Goal: Transaction & Acquisition: Purchase product/service

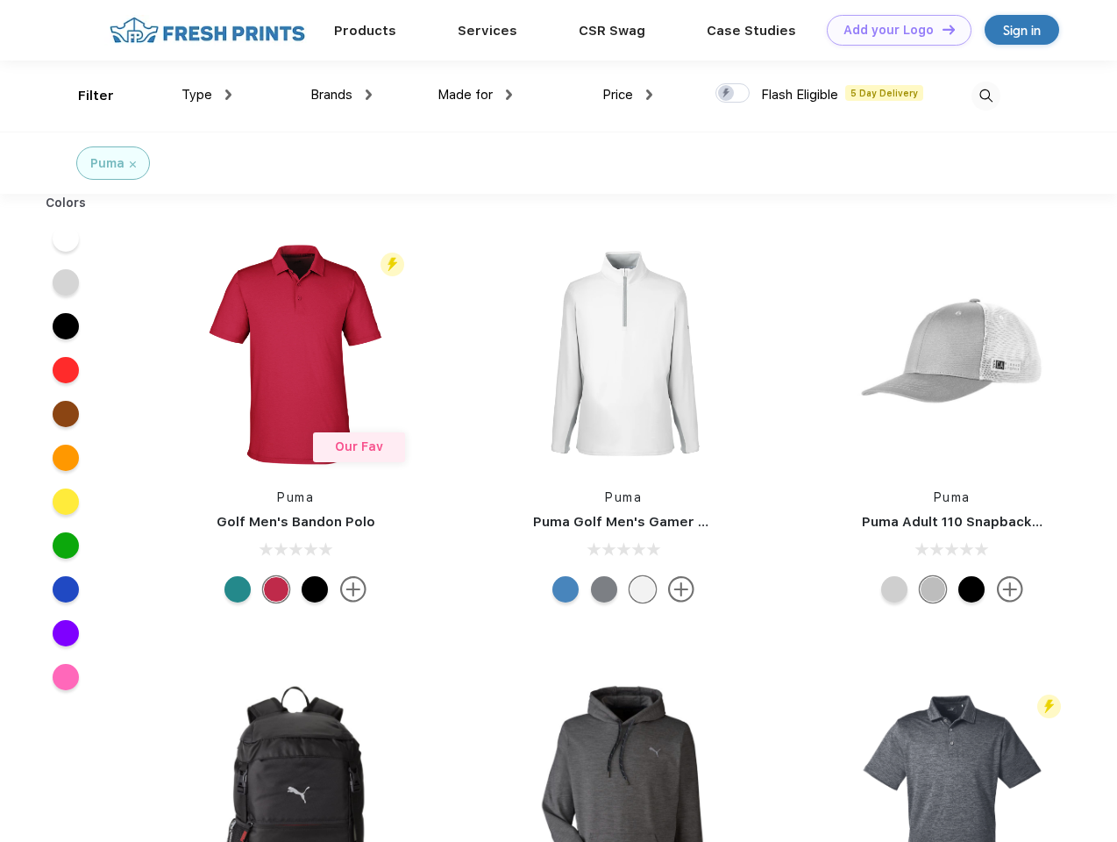
click at [893, 30] on link "Add your Logo Design Tool" at bounding box center [899, 30] width 145 height 31
click at [0, 0] on div "Design Tool" at bounding box center [0, 0] width 0 height 0
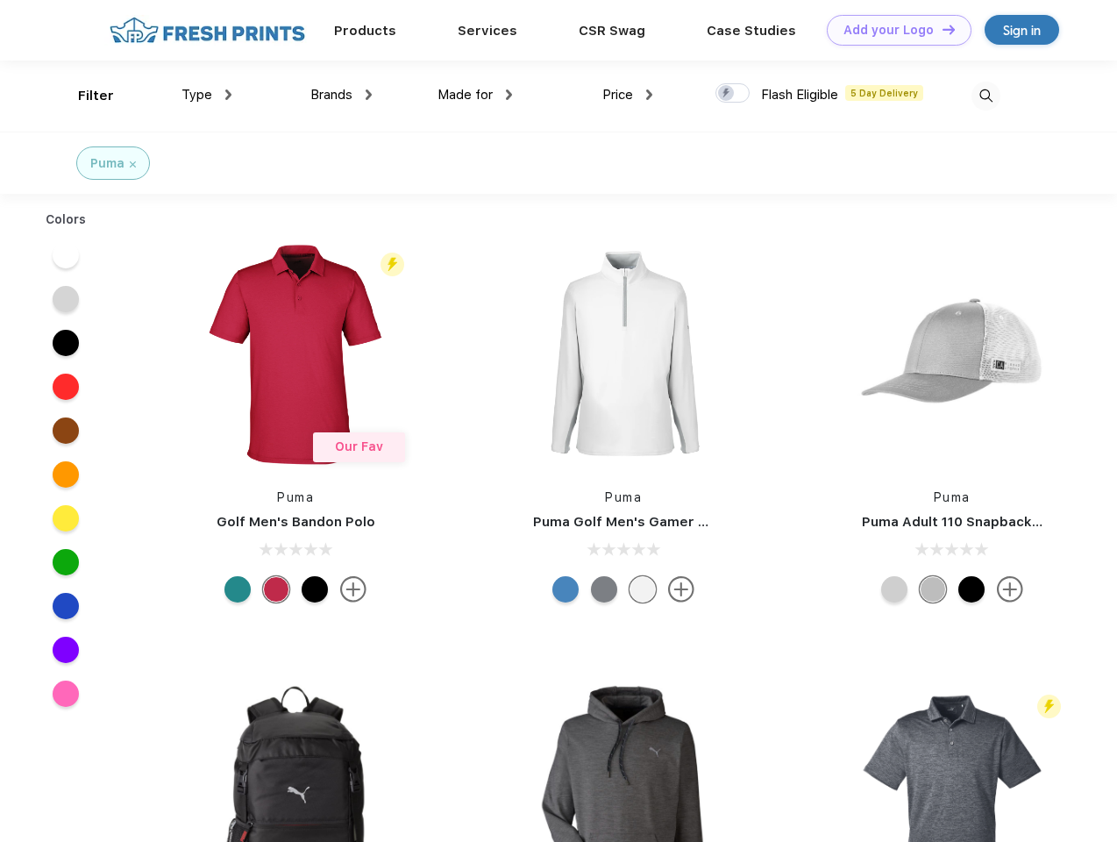
click at [941, 29] on link "Add your Logo Design Tool" at bounding box center [899, 30] width 145 height 31
click at [84, 96] on div "Filter" at bounding box center [96, 96] width 36 height 20
click at [207, 95] on span "Type" at bounding box center [197, 95] width 31 height 16
click at [341, 95] on span "Brands" at bounding box center [331, 95] width 42 height 16
click at [475, 95] on span "Made for" at bounding box center [465, 95] width 55 height 16
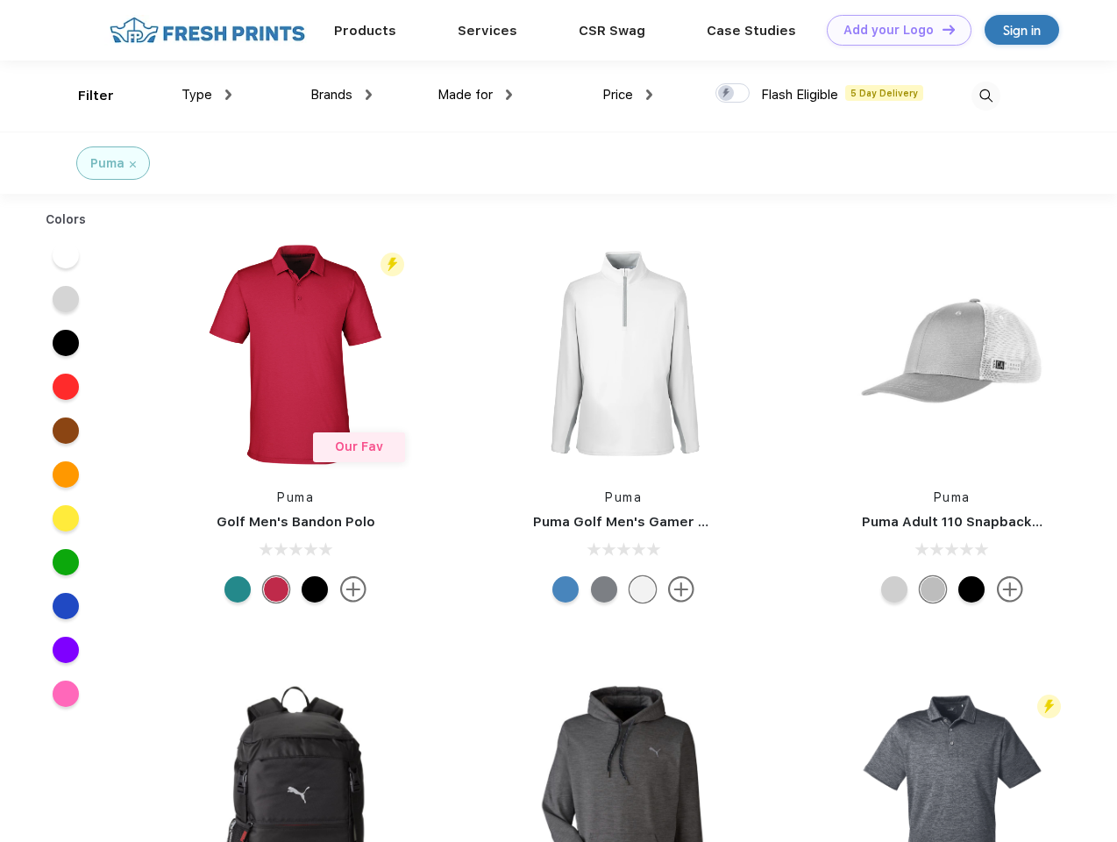
click at [628, 95] on span "Price" at bounding box center [617, 95] width 31 height 16
click at [733, 94] on div at bounding box center [733, 92] width 34 height 19
click at [727, 94] on input "checkbox" at bounding box center [721, 87] width 11 height 11
click at [986, 96] on img at bounding box center [986, 96] width 29 height 29
